Goal: Task Accomplishment & Management: Use online tool/utility

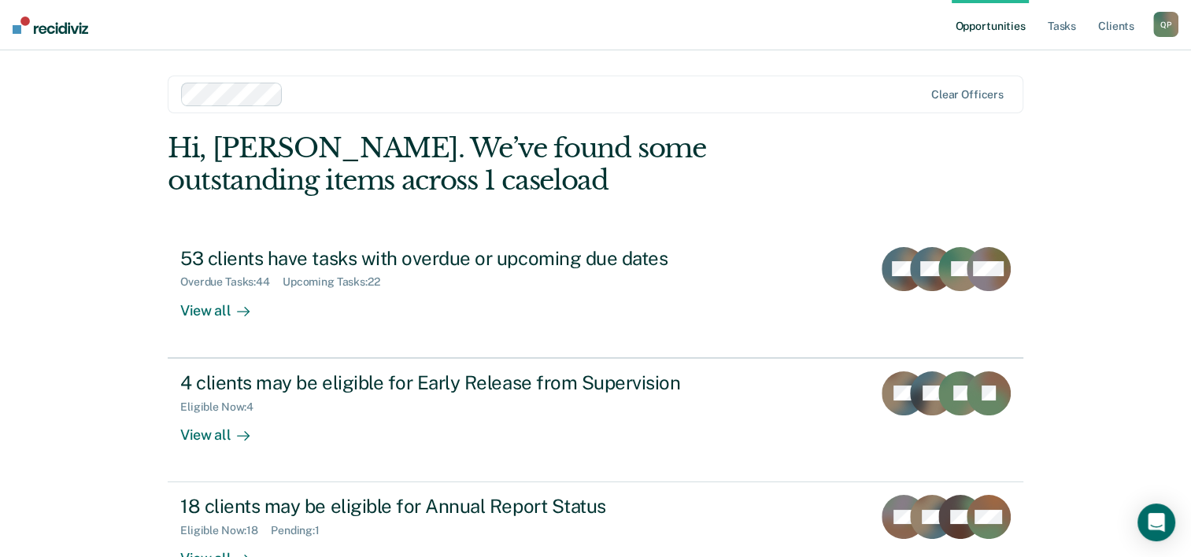
click at [106, 247] on div "Opportunities Tasks Client s [PERSON_NAME] Q P Profile How it works Log Out Cle…" at bounding box center [595, 278] width 1191 height 557
click at [1072, 29] on link "Tasks" at bounding box center [1062, 25] width 35 height 50
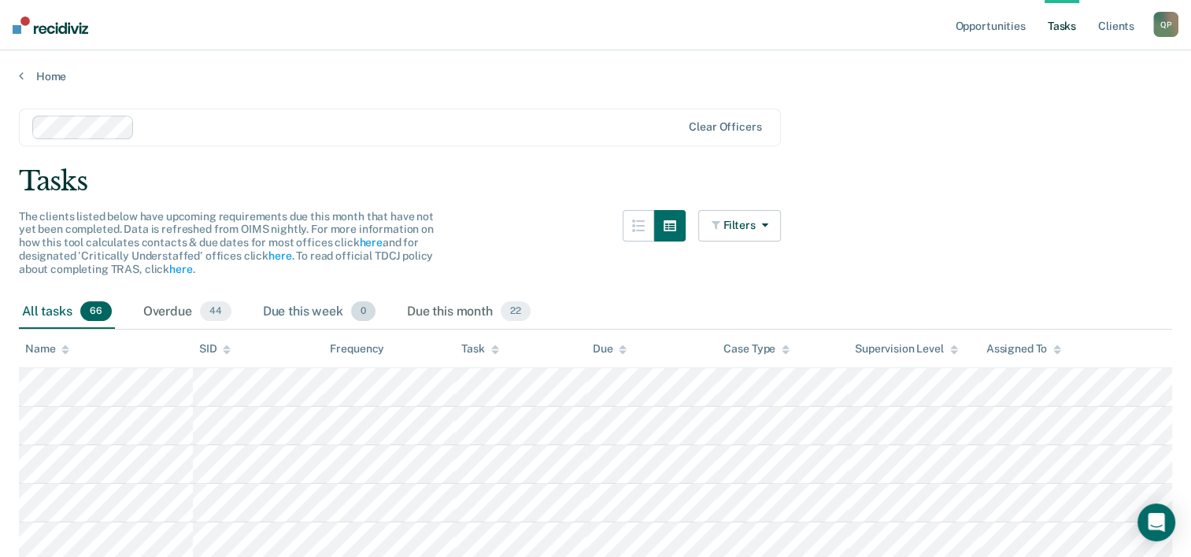
click at [316, 312] on div "Due this week 0" at bounding box center [319, 312] width 119 height 35
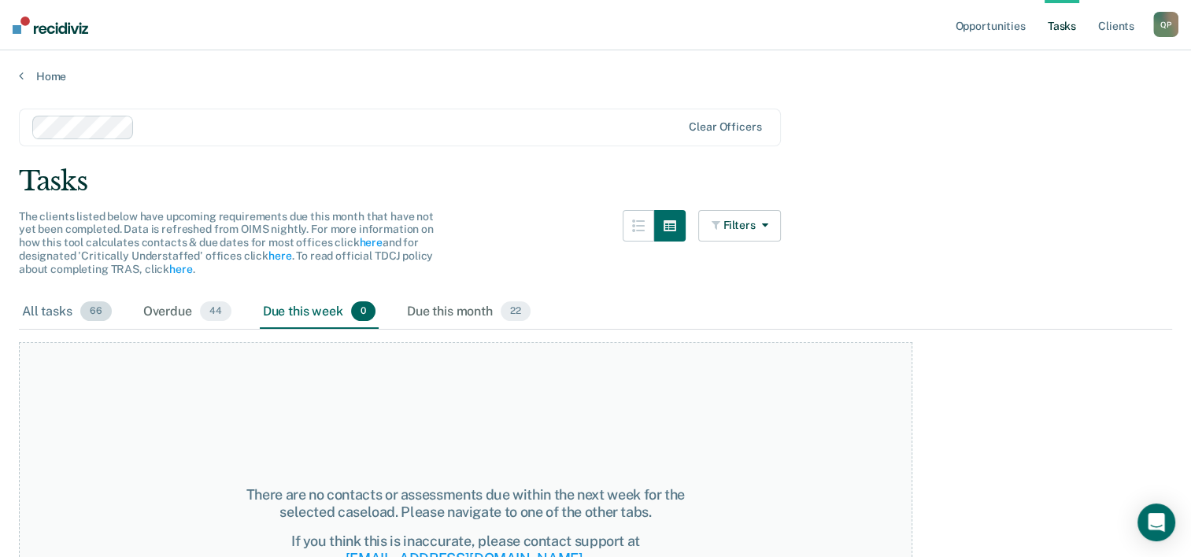
click at [19, 310] on div "All tasks 66" at bounding box center [67, 312] width 96 height 35
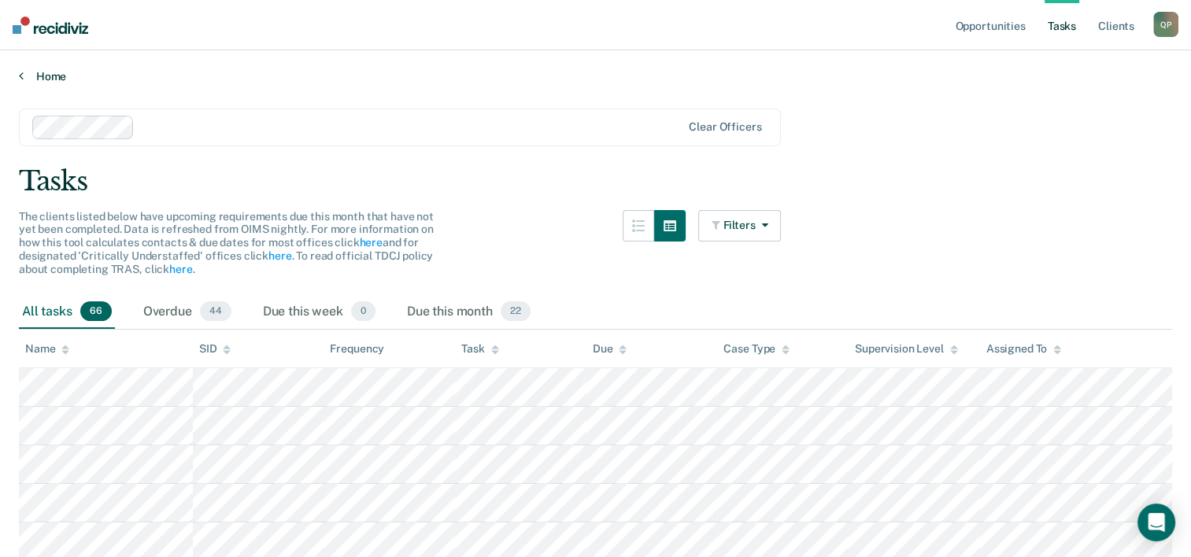
click at [39, 75] on link "Home" at bounding box center [595, 76] width 1153 height 14
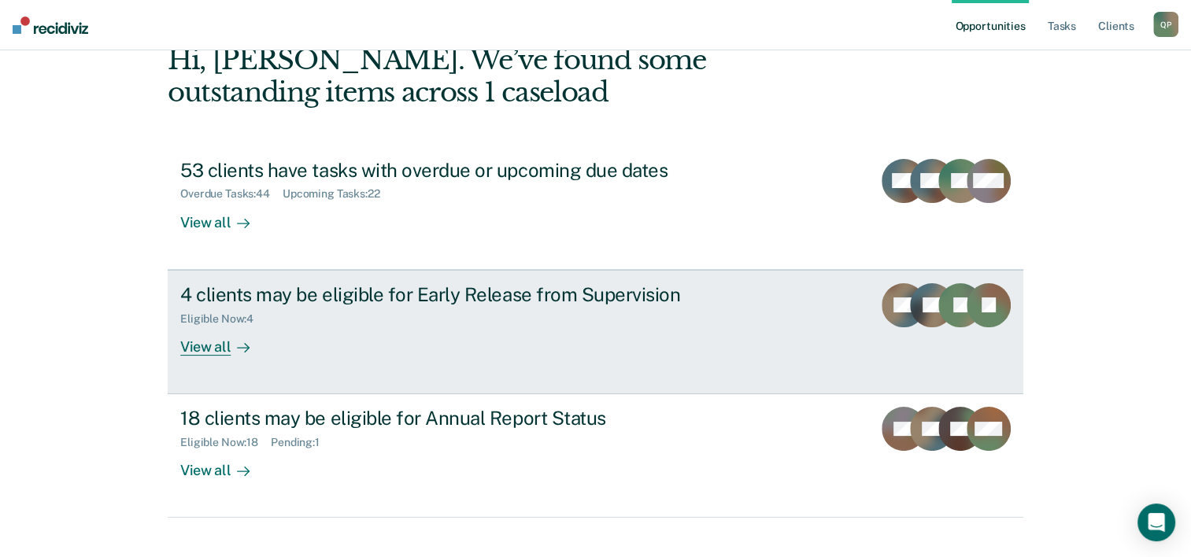
scroll to position [111, 0]
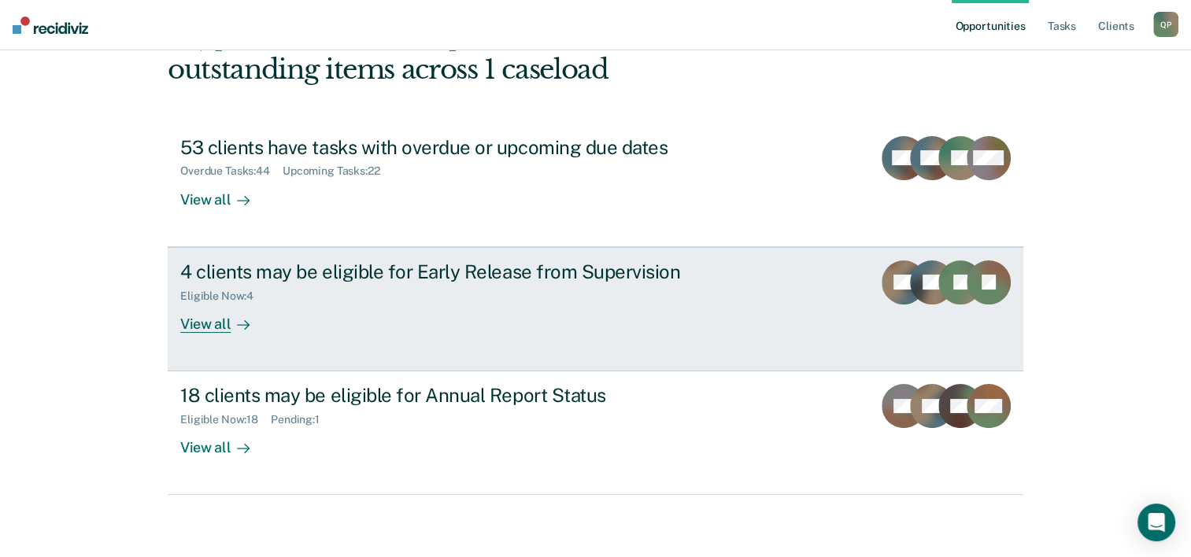
click at [339, 328] on div "4 clients may be eligible for Early Release from Supervision Eligible Now : 4 V…" at bounding box center [475, 297] width 591 height 72
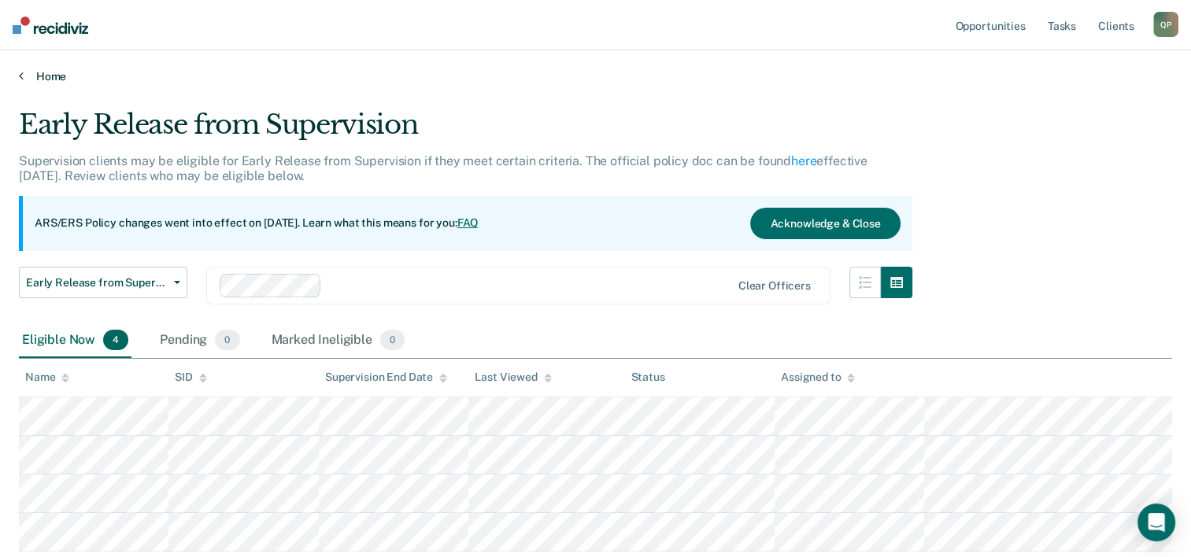
click at [40, 74] on link "Home" at bounding box center [595, 76] width 1153 height 14
